Goal: Download file/media

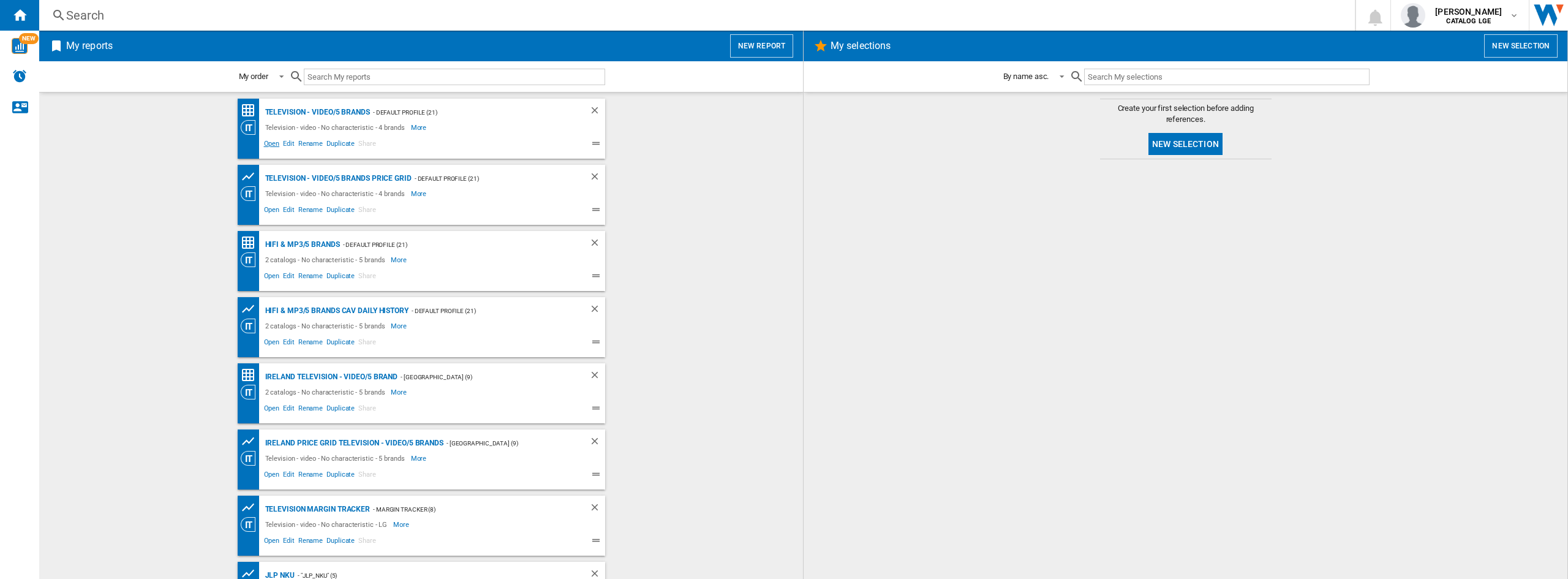
click at [273, 141] on span "Open" at bounding box center [272, 145] width 20 height 14
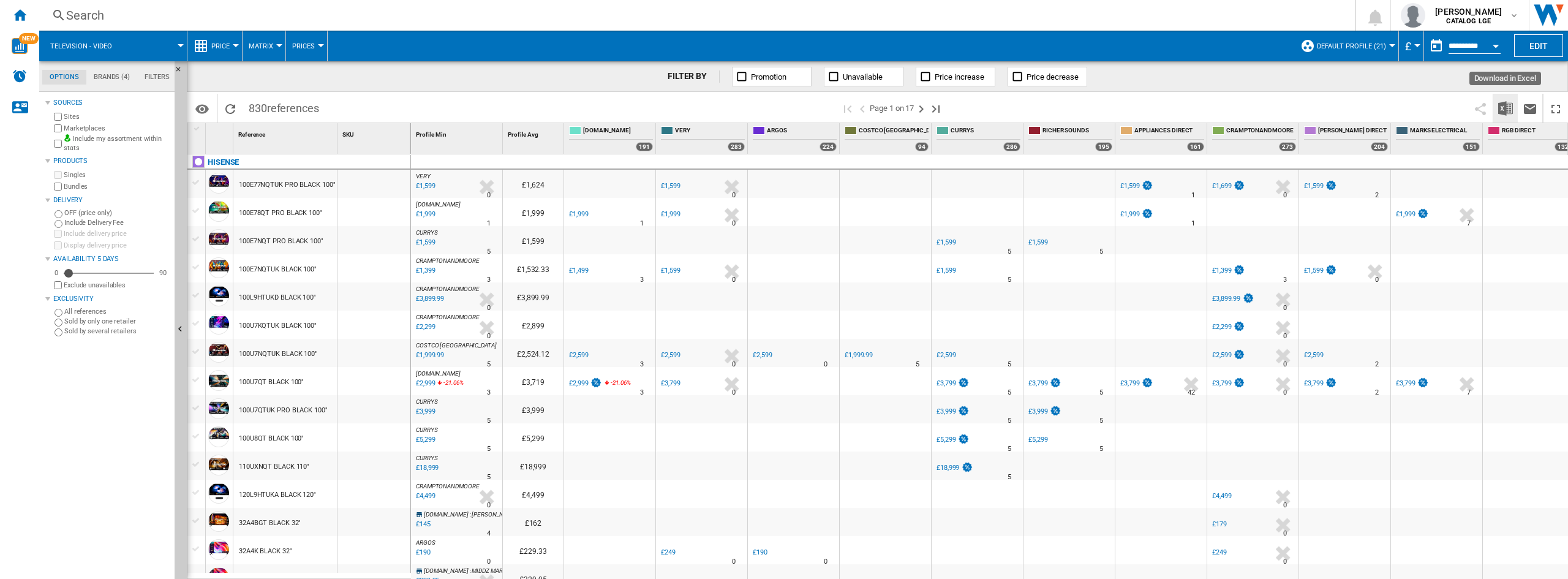
click at [1505, 106] on img "Download in Excel" at bounding box center [1505, 108] width 14 height 14
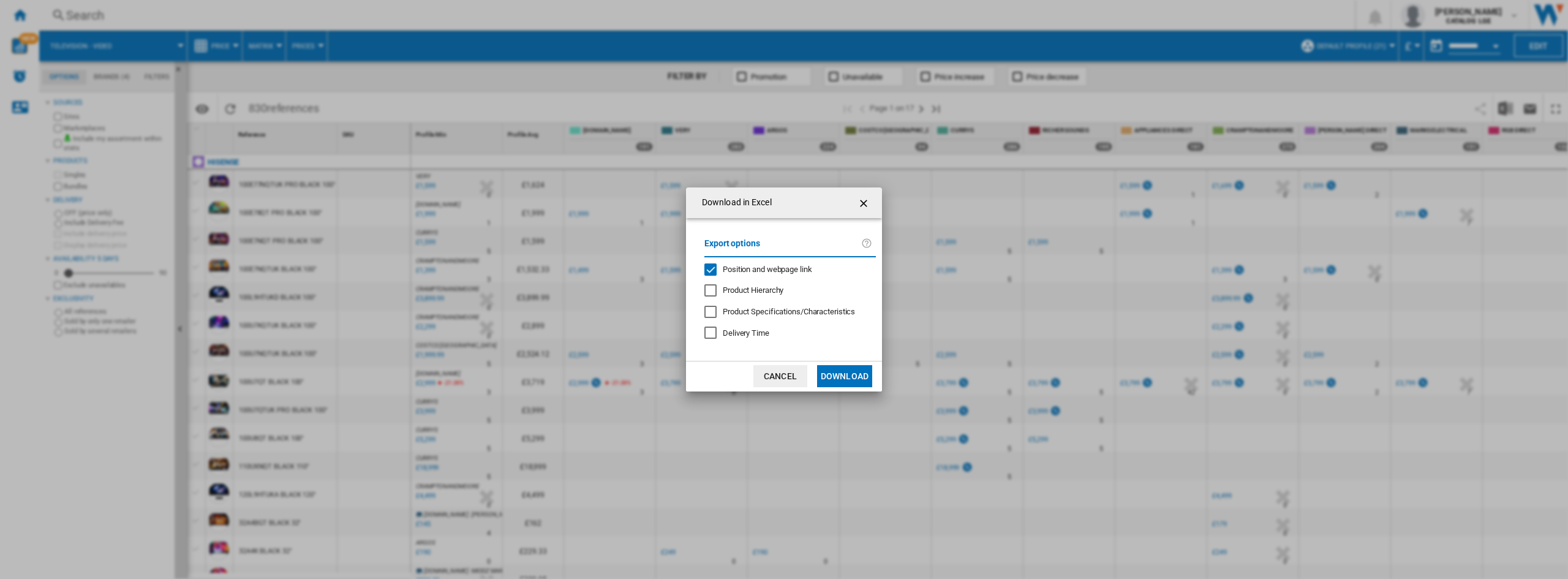
click at [806, 280] on div "Export options Position and webpage link Product Hierarchy Product Specificatio…" at bounding box center [790, 289] width 184 height 118
click at [806, 269] on span "Position and webpage link" at bounding box center [767, 270] width 89 height 9
click at [850, 381] on button "Download" at bounding box center [844, 376] width 55 height 22
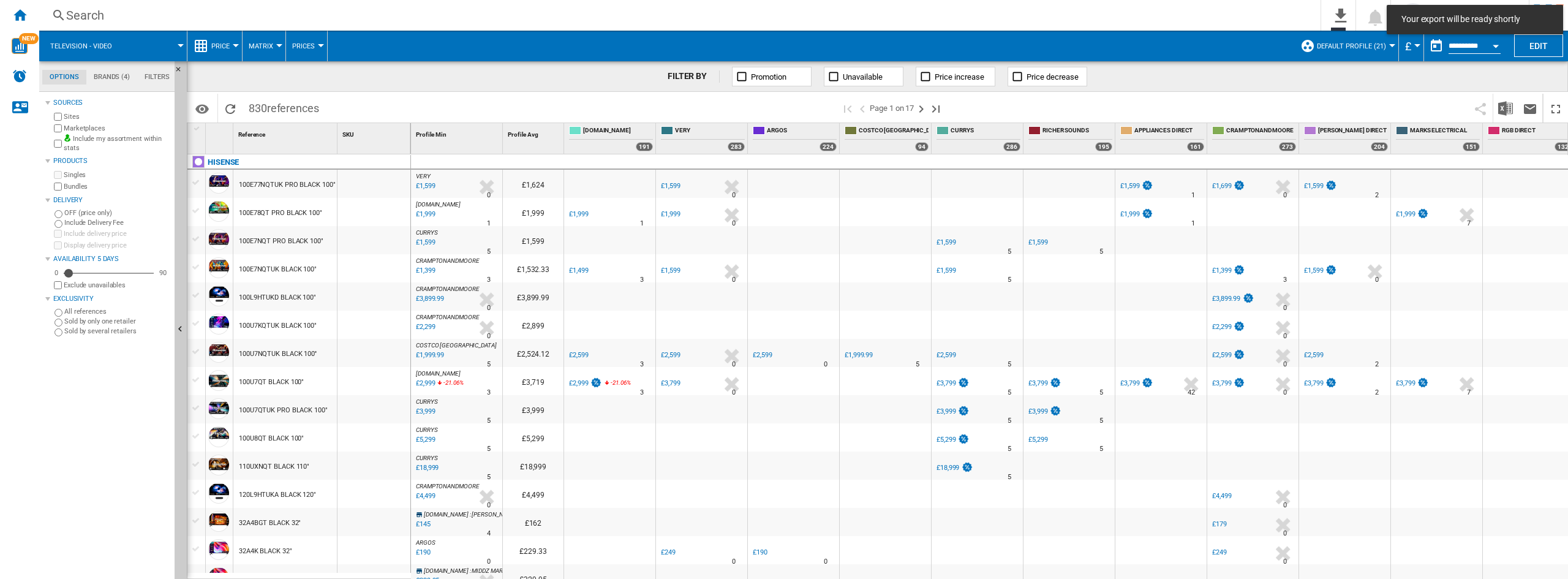
click at [13, 12] on ng-md-icon "Home" at bounding box center [20, 14] width 14 height 14
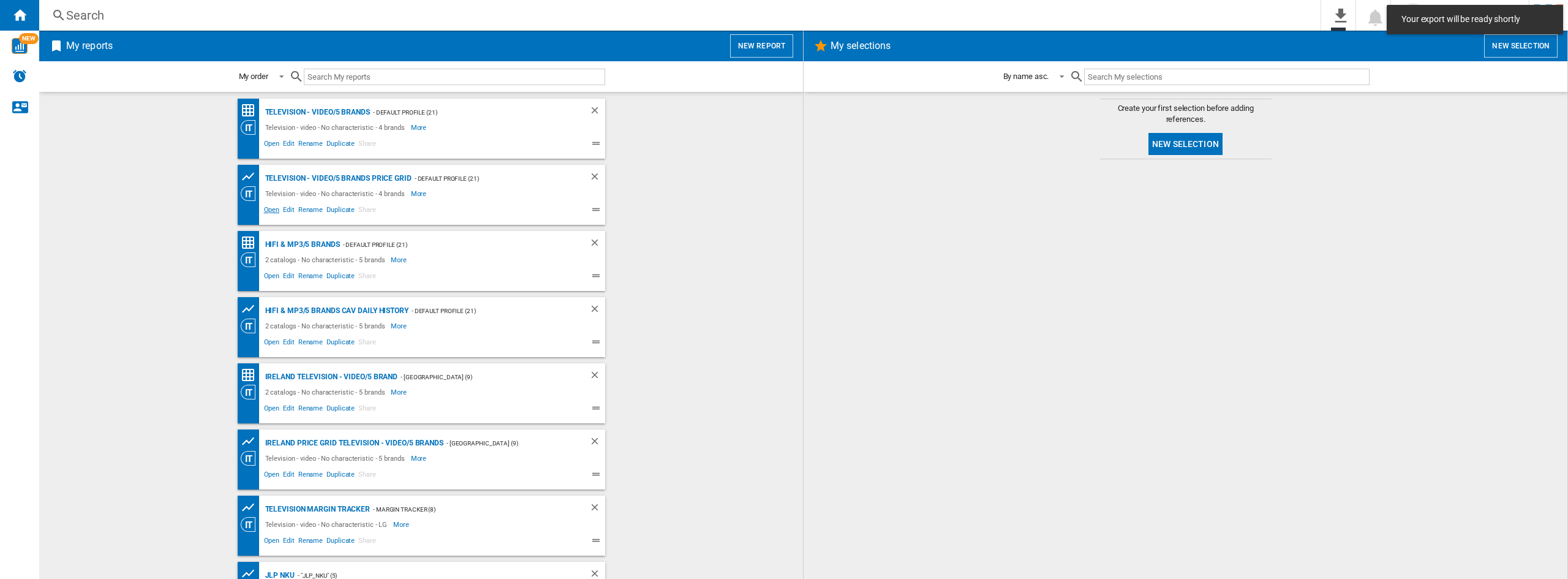
click at [266, 217] on span "Open" at bounding box center [272, 211] width 20 height 14
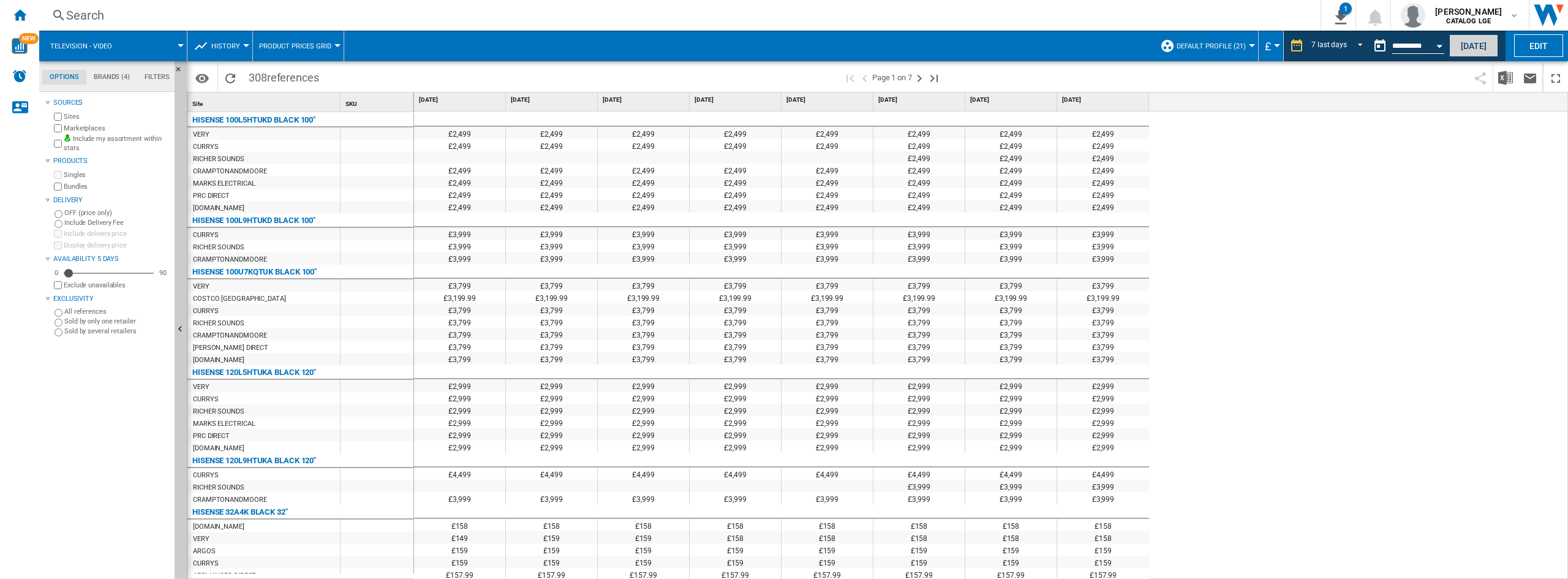
click at [1491, 48] on button "[DATE]" at bounding box center [1473, 45] width 49 height 23
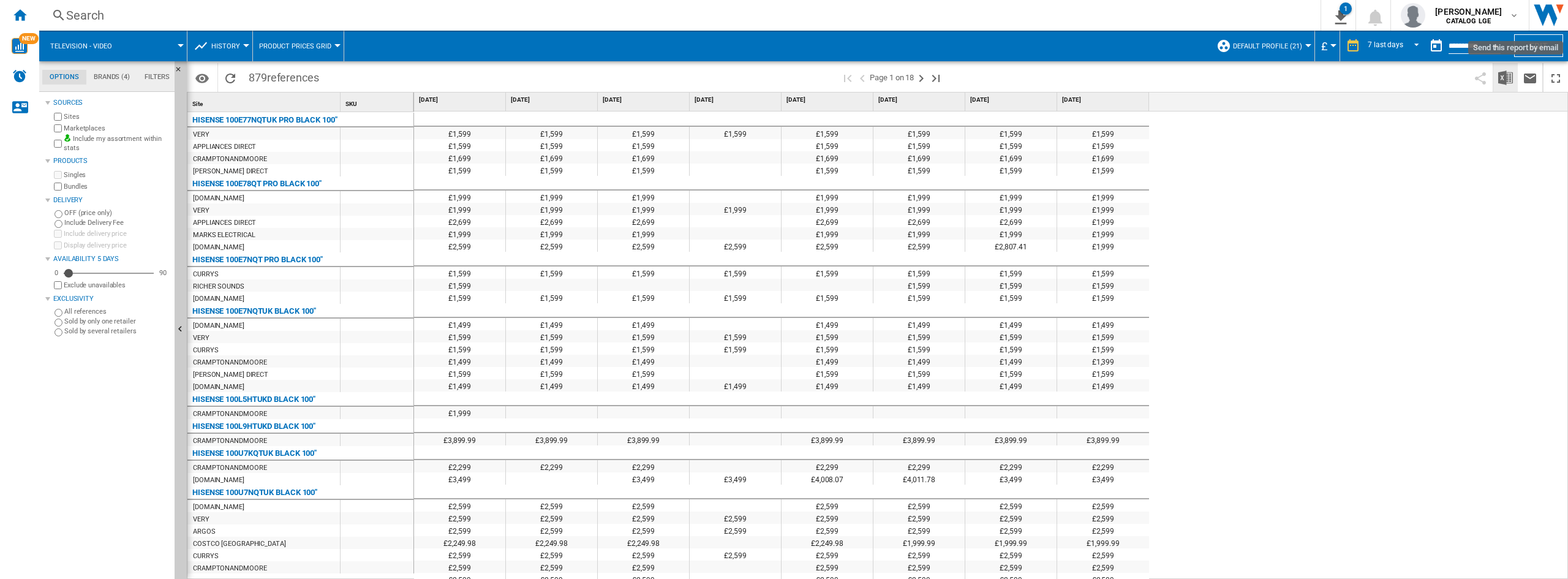
click at [1504, 79] on img "Download in Excel" at bounding box center [1505, 77] width 14 height 14
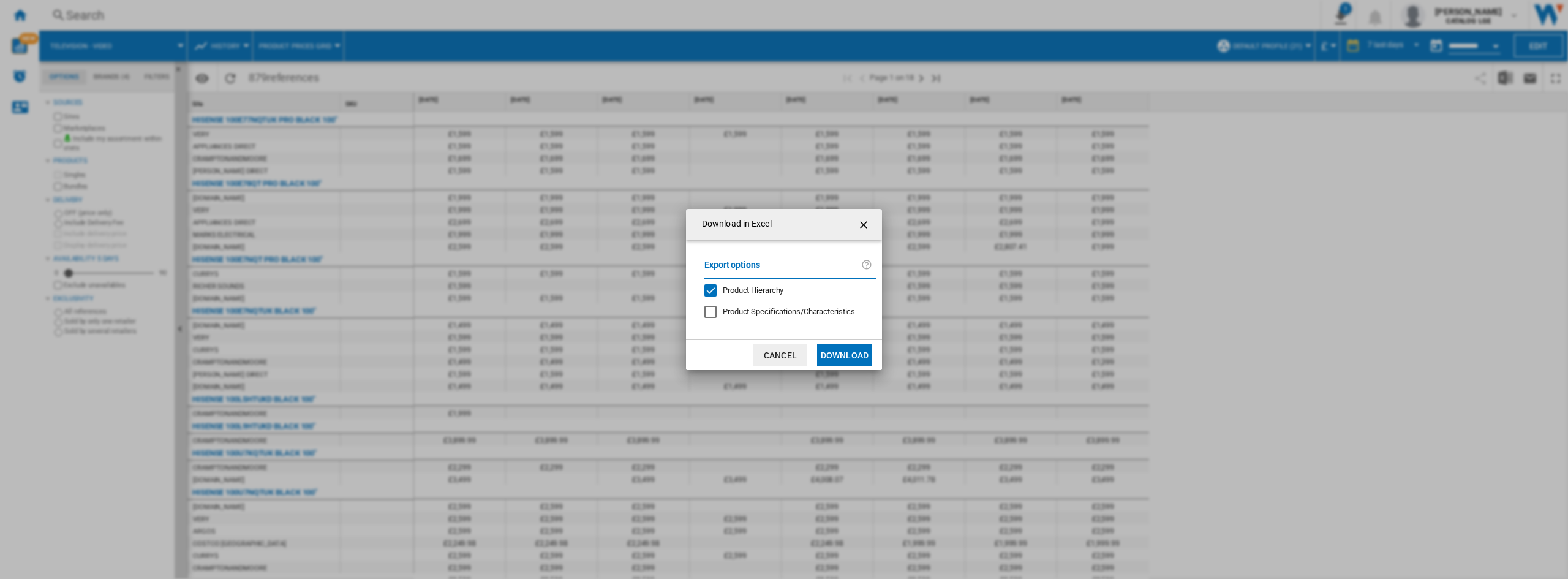
click at [771, 292] on span "Product Hierarchy" at bounding box center [753, 290] width 60 height 9
click at [834, 358] on button "Download" at bounding box center [844, 355] width 55 height 22
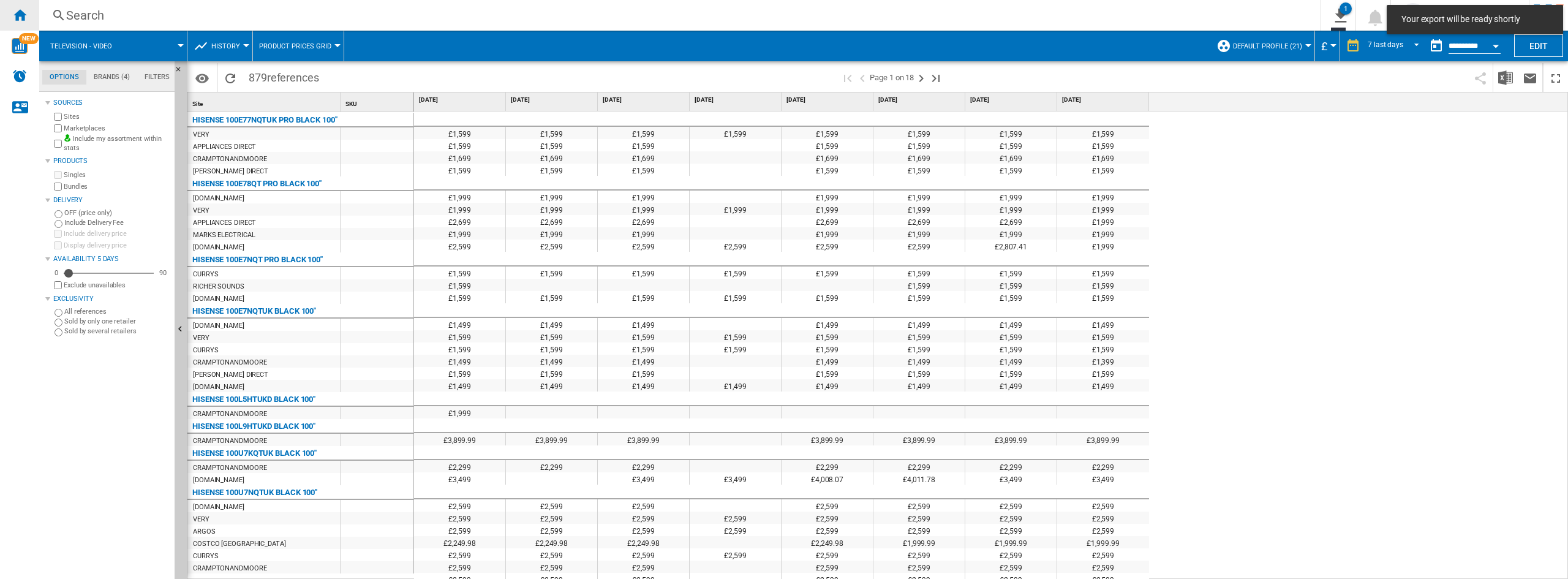
click at [29, 14] on div "Home" at bounding box center [20, 15] width 39 height 31
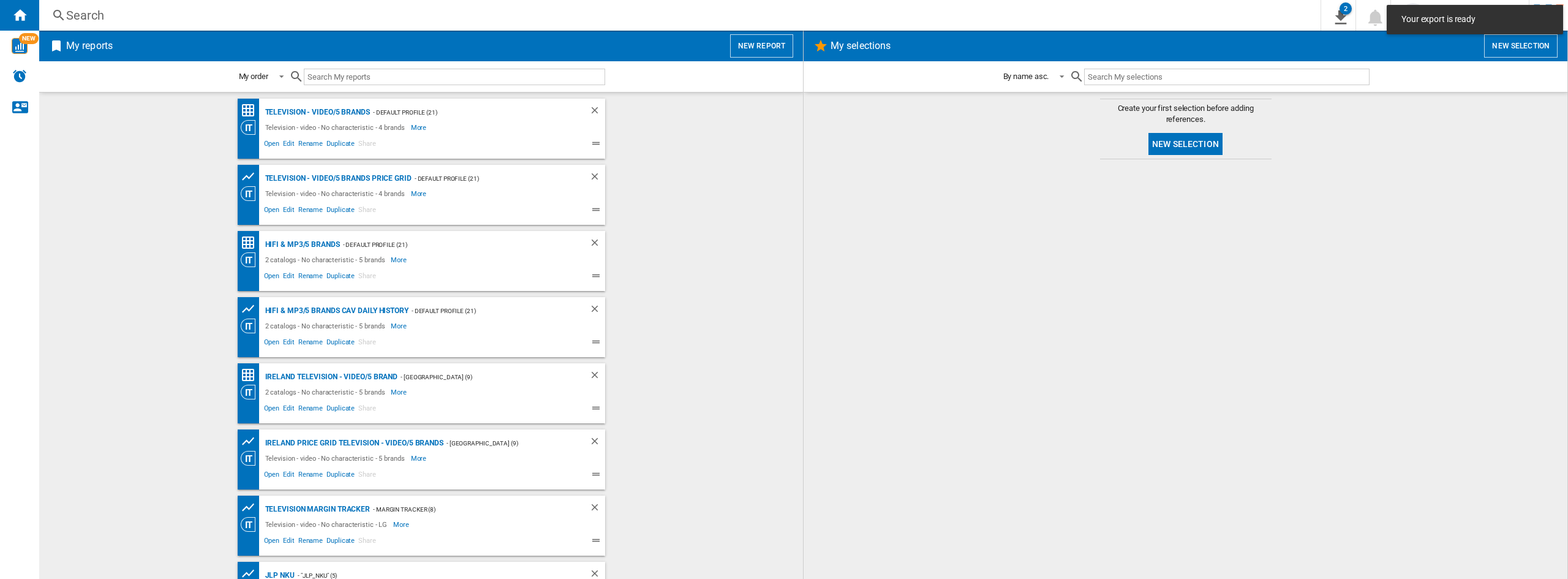
drag, startPoint x: 265, startPoint y: 280, endPoint x: 393, endPoint y: 359, distance: 150.4
click at [265, 279] on span "Open" at bounding box center [272, 277] width 20 height 14
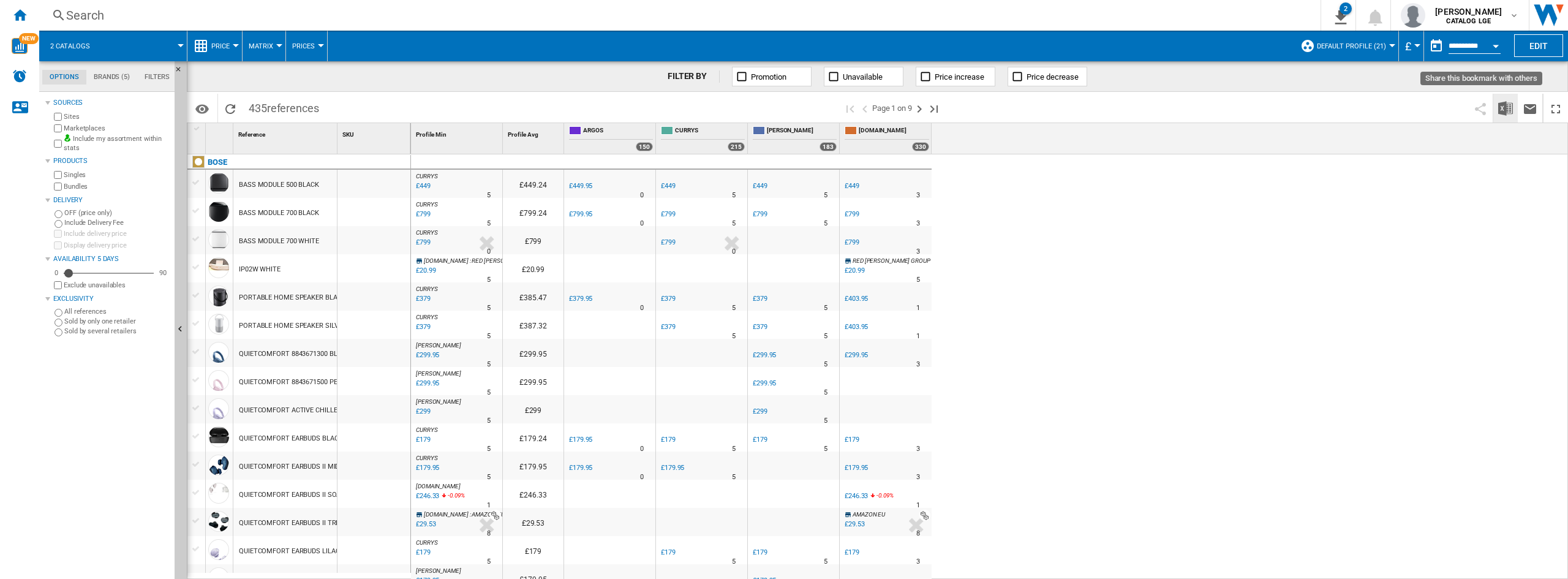
click at [1500, 111] on img "Download in Excel" at bounding box center [1505, 108] width 14 height 14
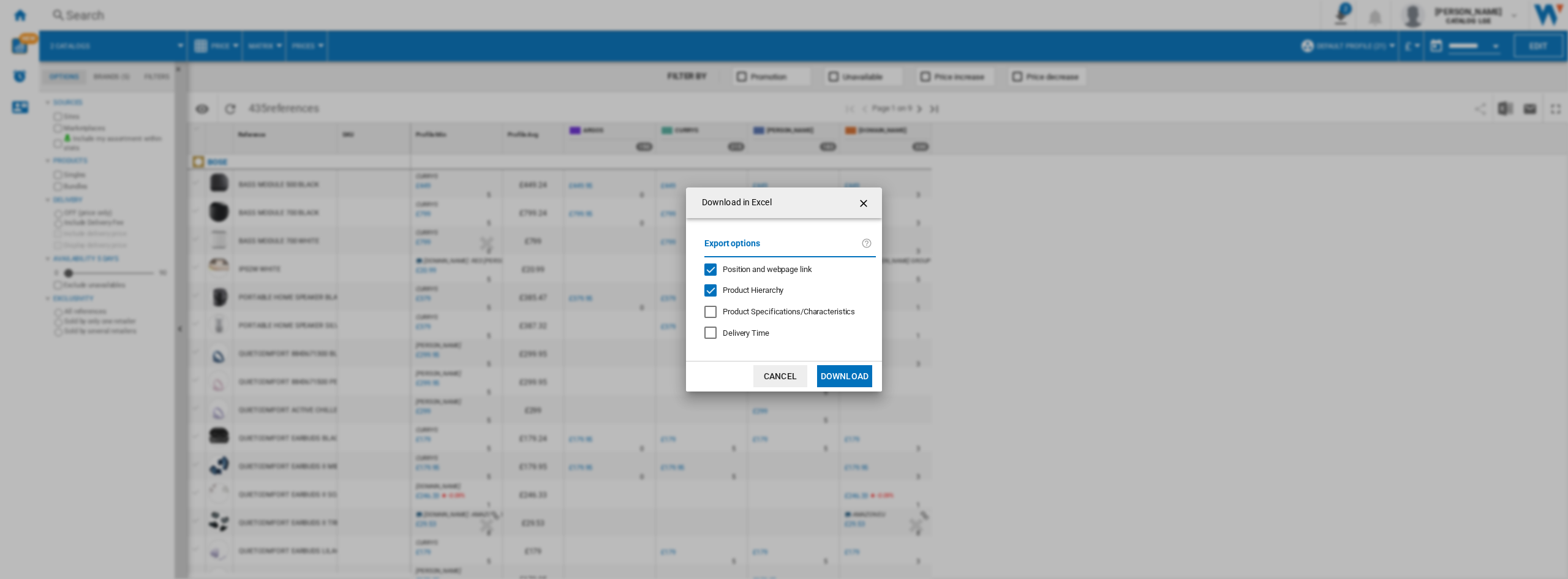
click at [774, 270] on span "Position and webpage link" at bounding box center [767, 270] width 89 height 9
click at [749, 291] on span "Product Hierarchy" at bounding box center [753, 290] width 60 height 9
click at [843, 379] on button "Download" at bounding box center [844, 376] width 55 height 22
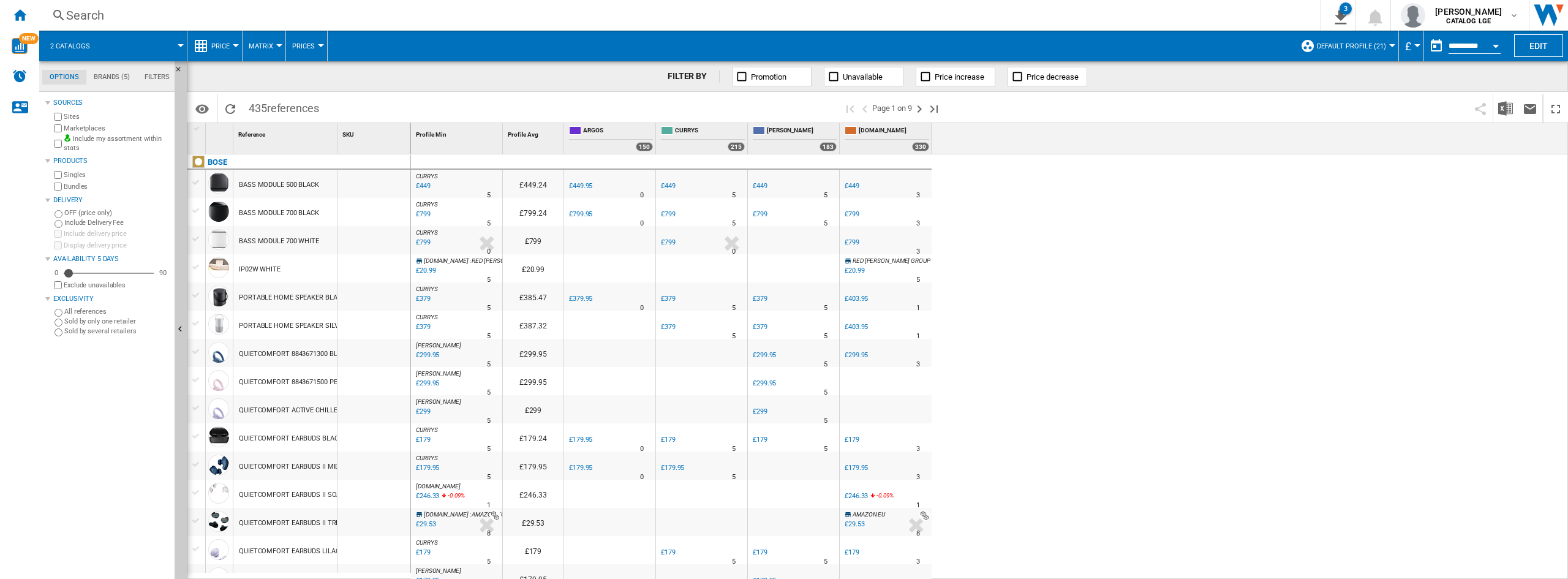
click at [10, 4] on div "Home" at bounding box center [20, 15] width 39 height 31
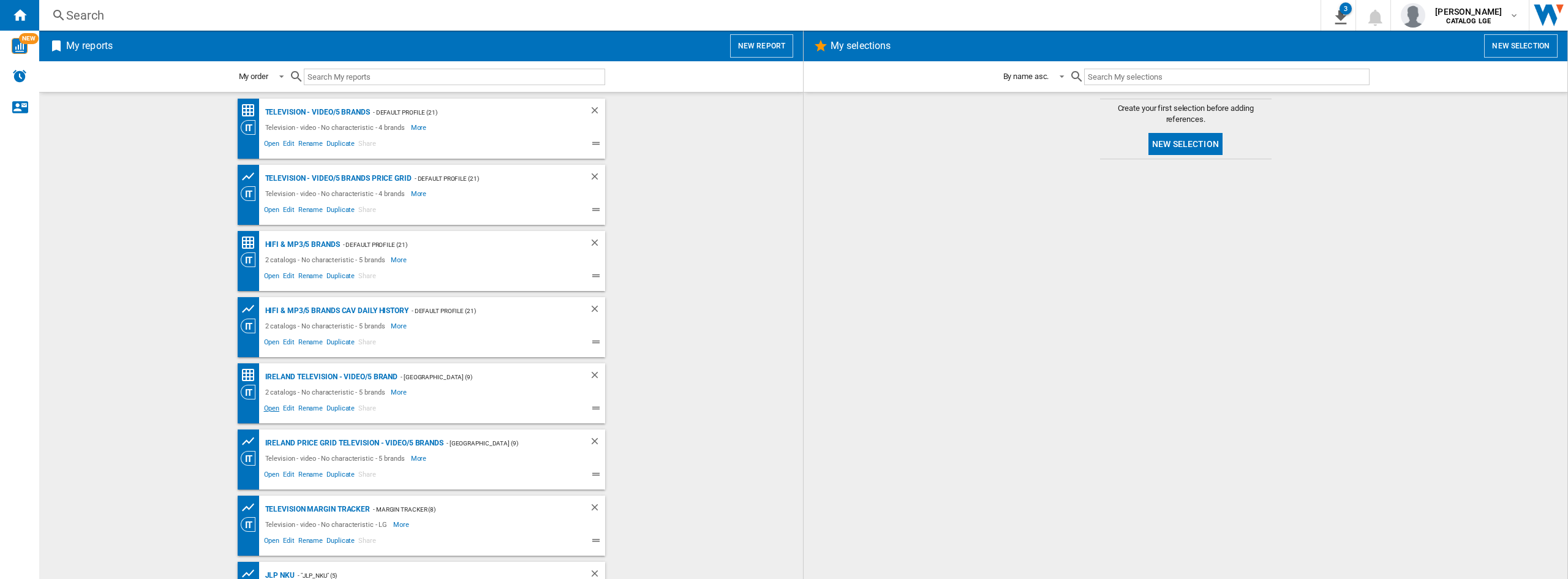
click at [269, 409] on span "Open" at bounding box center [272, 410] width 20 height 14
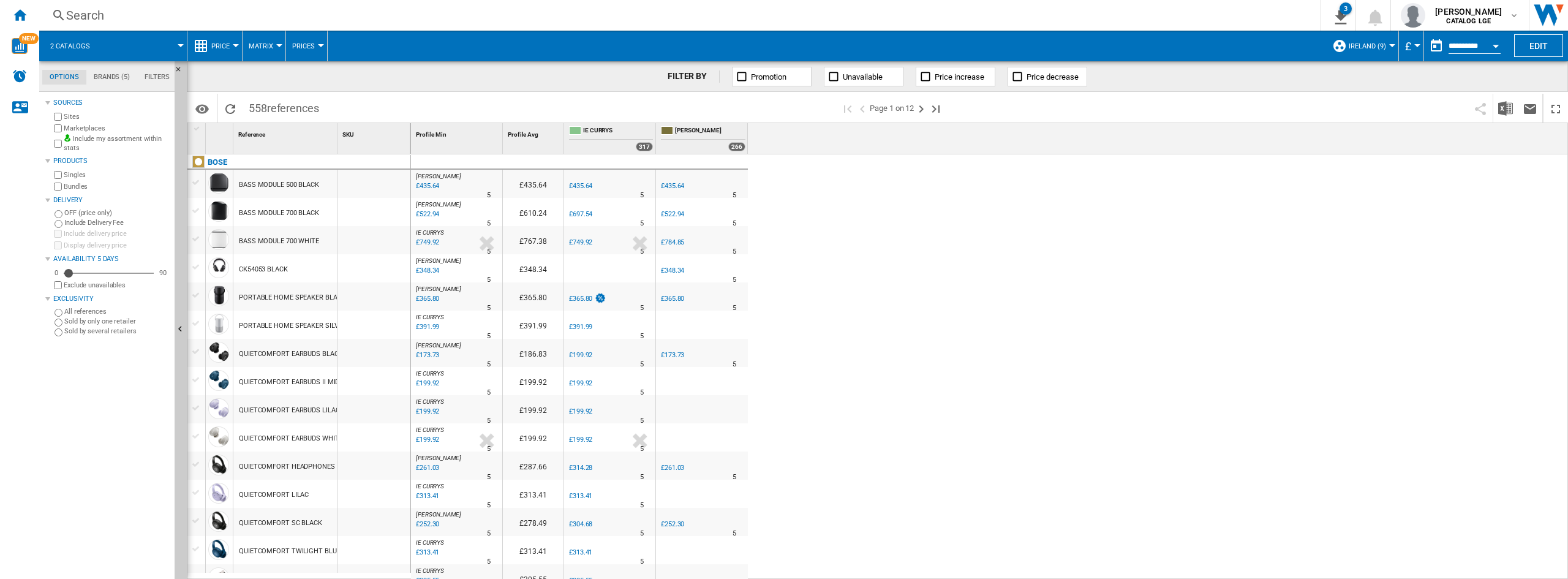
click at [1321, 234] on div "[PERSON_NAME] : [PERSON_NAME] -1.0 % £435.64 % N/A 5 [PERSON_NAME] : [PERSON_NA…" at bounding box center [990, 367] width 1158 height 425
click at [1408, 46] on span "£" at bounding box center [1407, 47] width 6 height 13
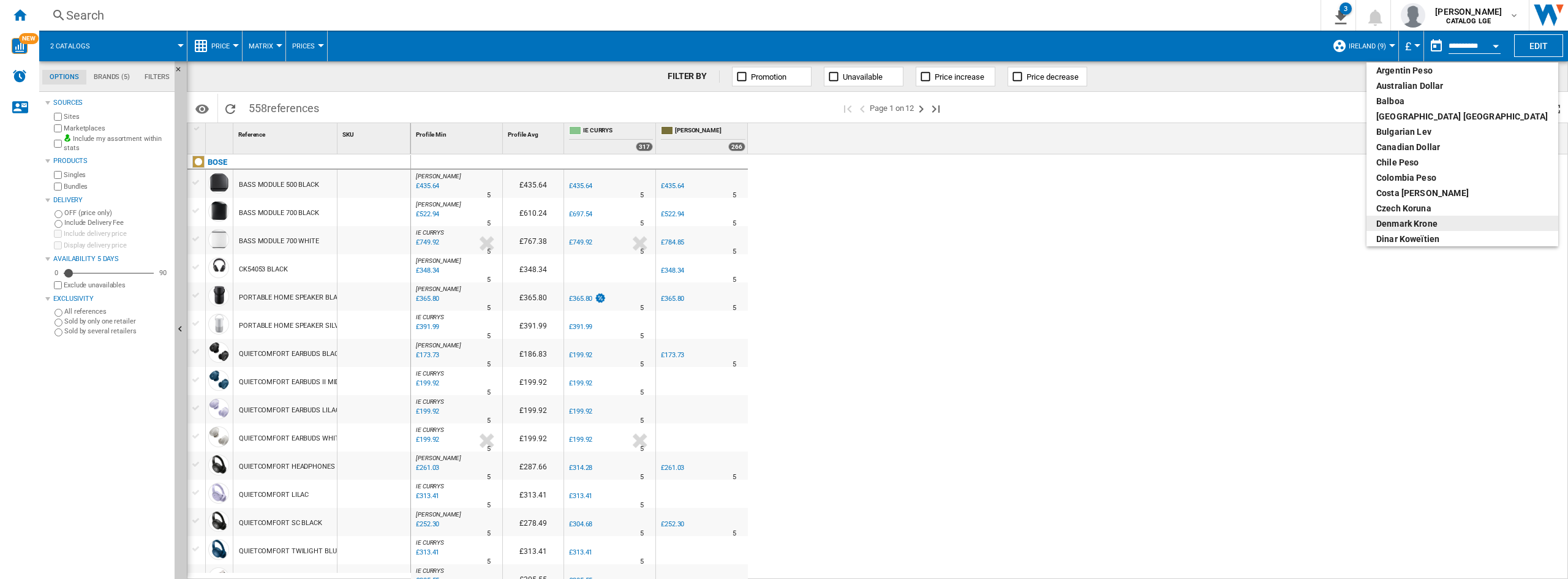
scroll to position [127, 0]
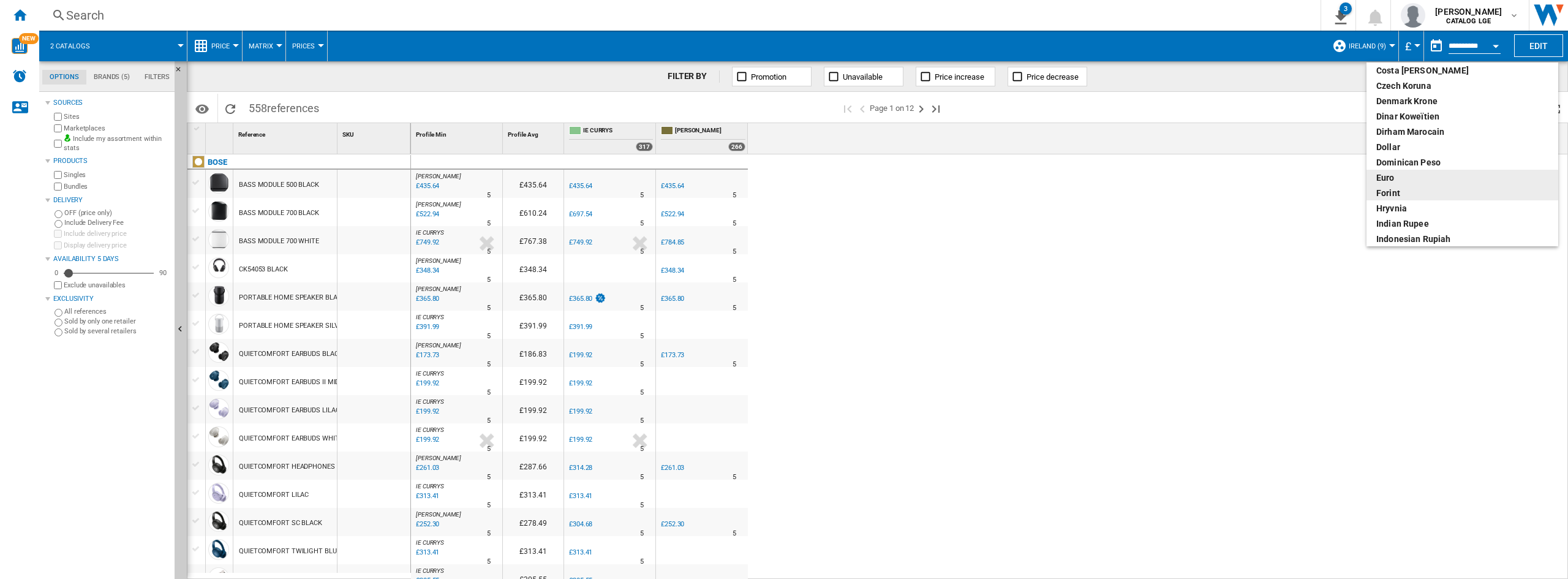
click at [1409, 174] on div "euro" at bounding box center [1462, 178] width 172 height 12
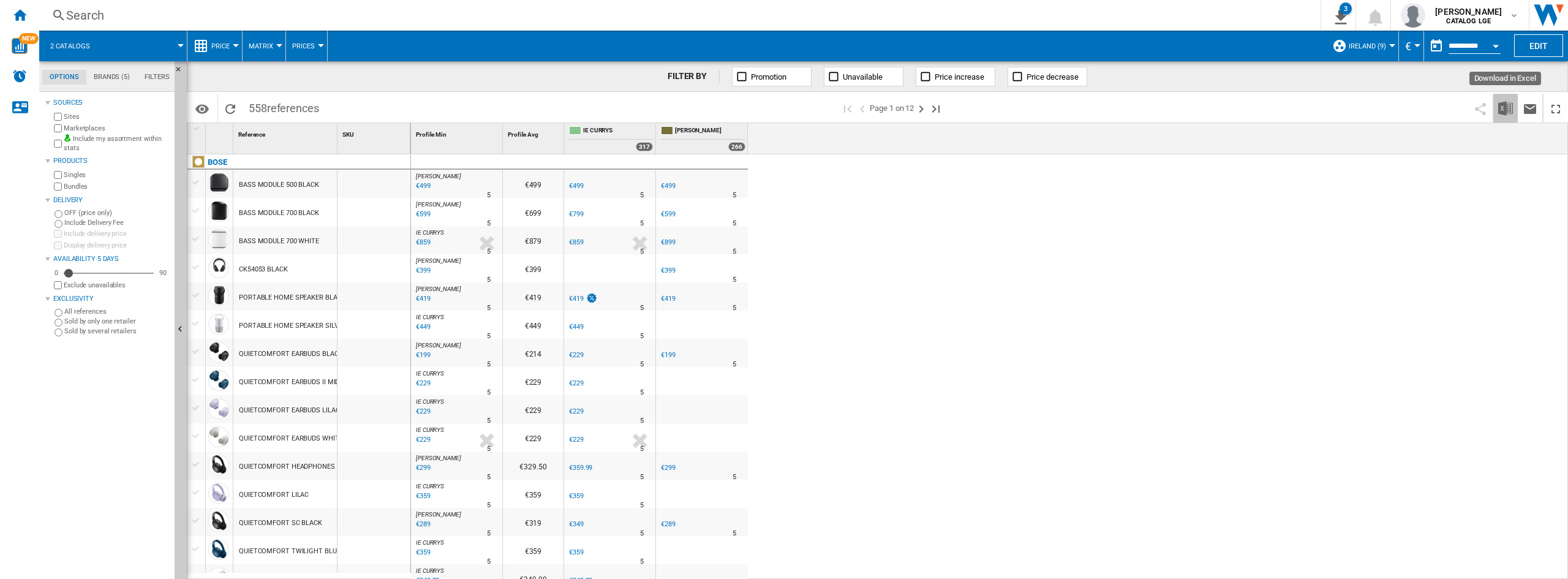
click at [1497, 107] on button "Download in Excel" at bounding box center [1505, 108] width 24 height 29
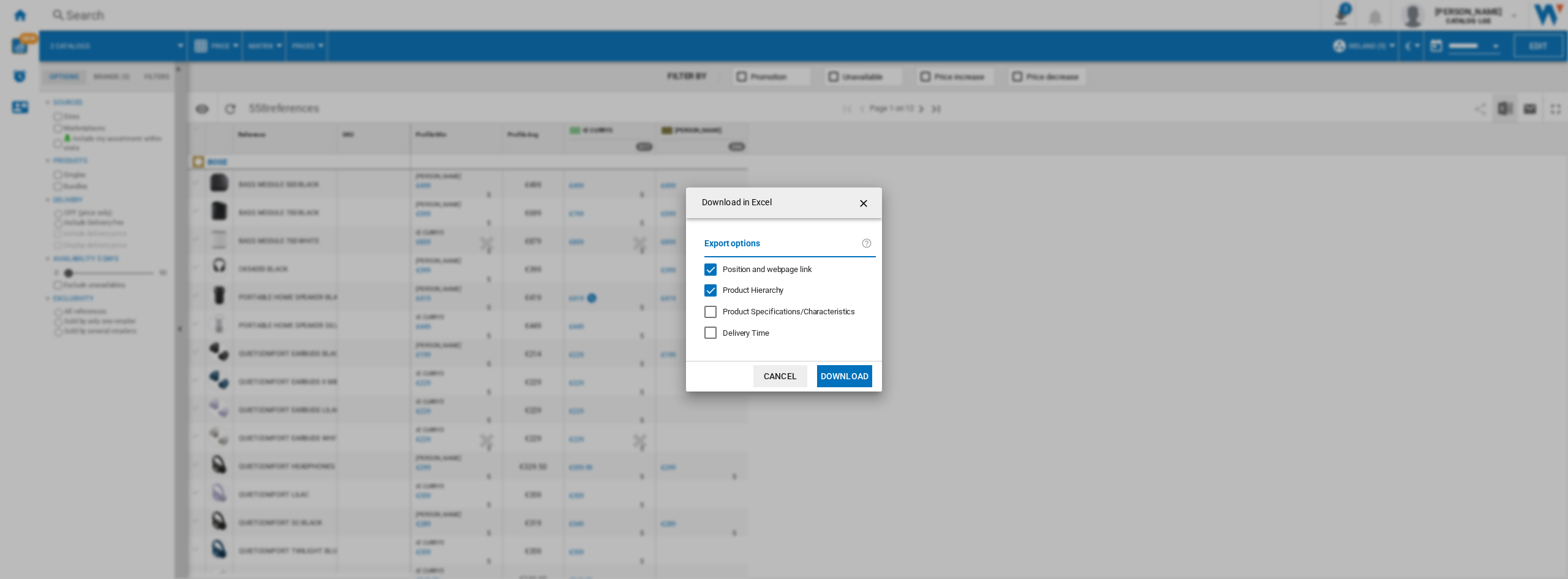
click at [711, 266] on div "Position and webpage link" at bounding box center [710, 270] width 12 height 12
click at [713, 287] on div "Product Hierarchy" at bounding box center [710, 290] width 12 height 12
click at [847, 379] on button "Download" at bounding box center [844, 376] width 55 height 22
